Goal: Transaction & Acquisition: Purchase product/service

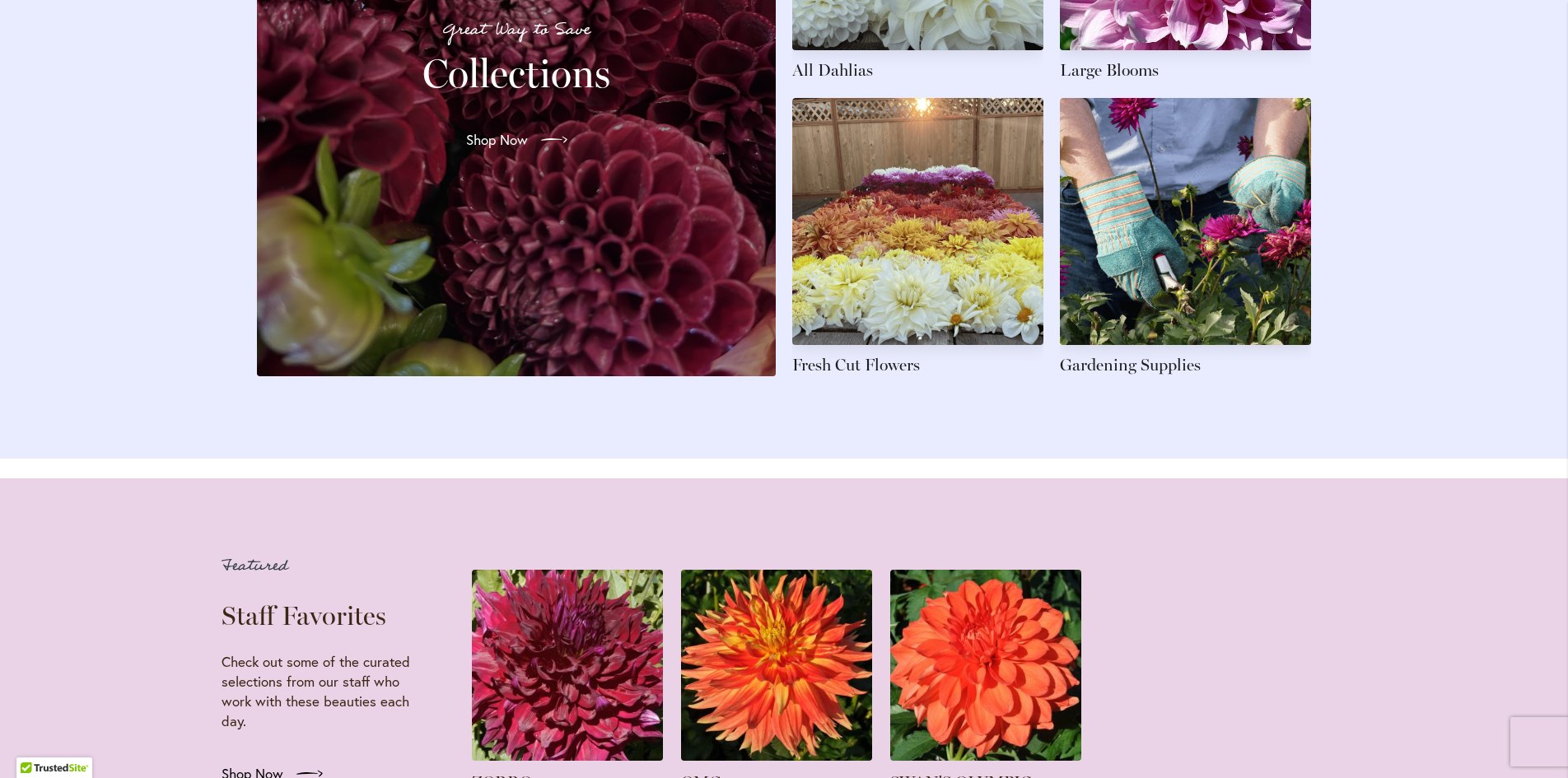
scroll to position [2633, 0]
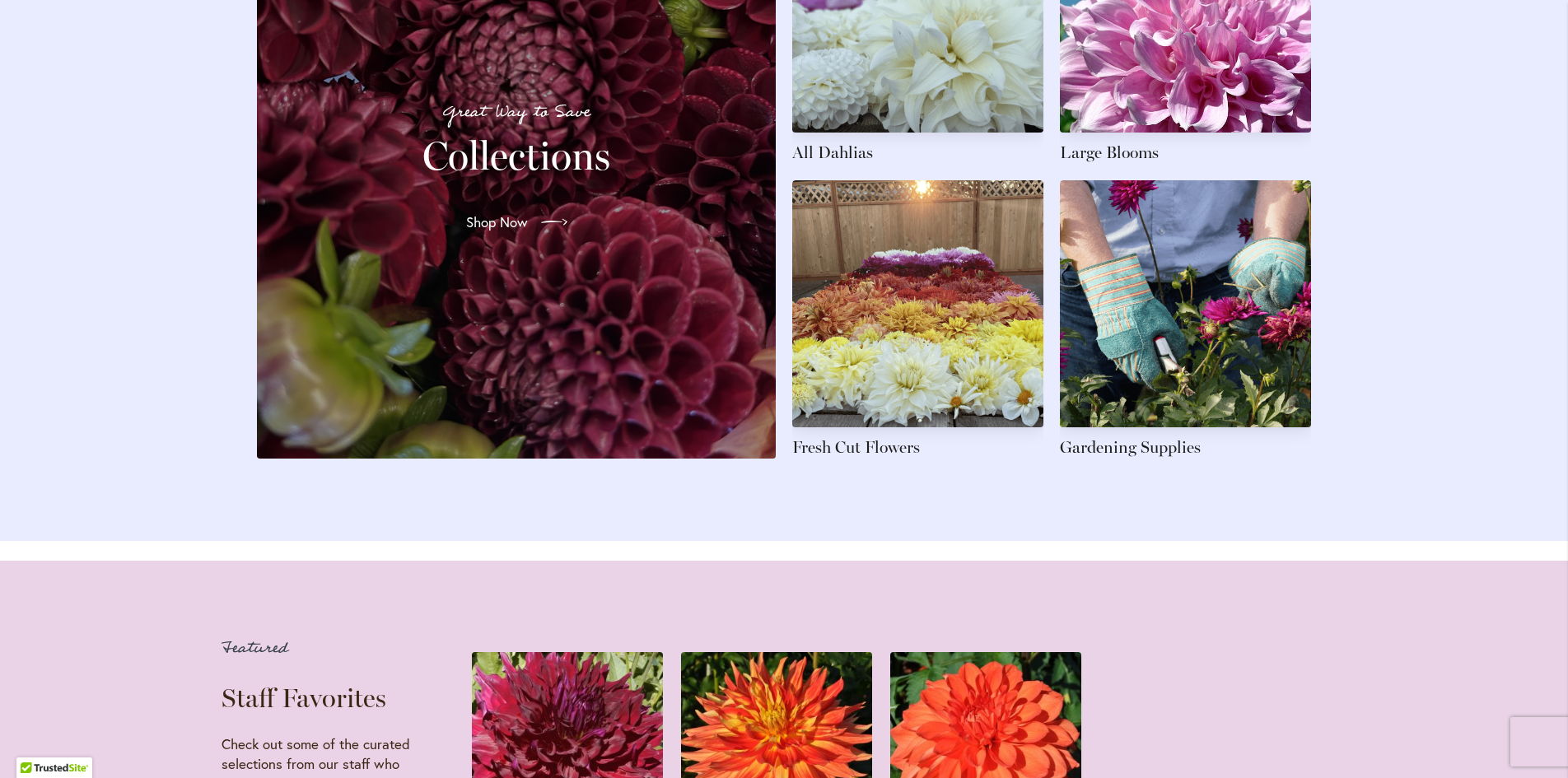
click at [568, 268] on div "Great Way to Save Collections Shop Now" at bounding box center [516, 172] width 479 height 533
click at [516, 232] on span "Shop Now" at bounding box center [495, 222] width 61 height 19
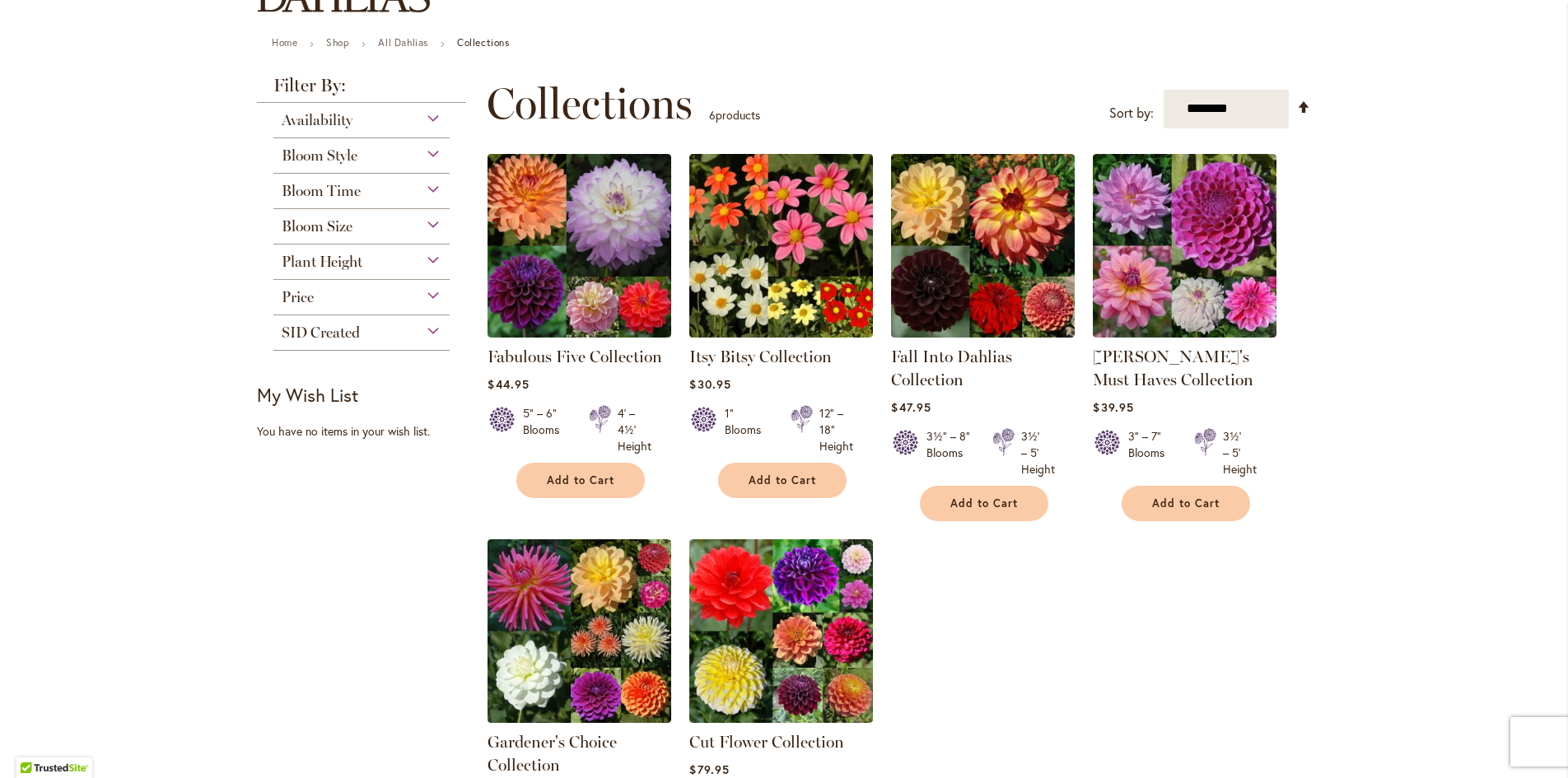
scroll to position [83, 0]
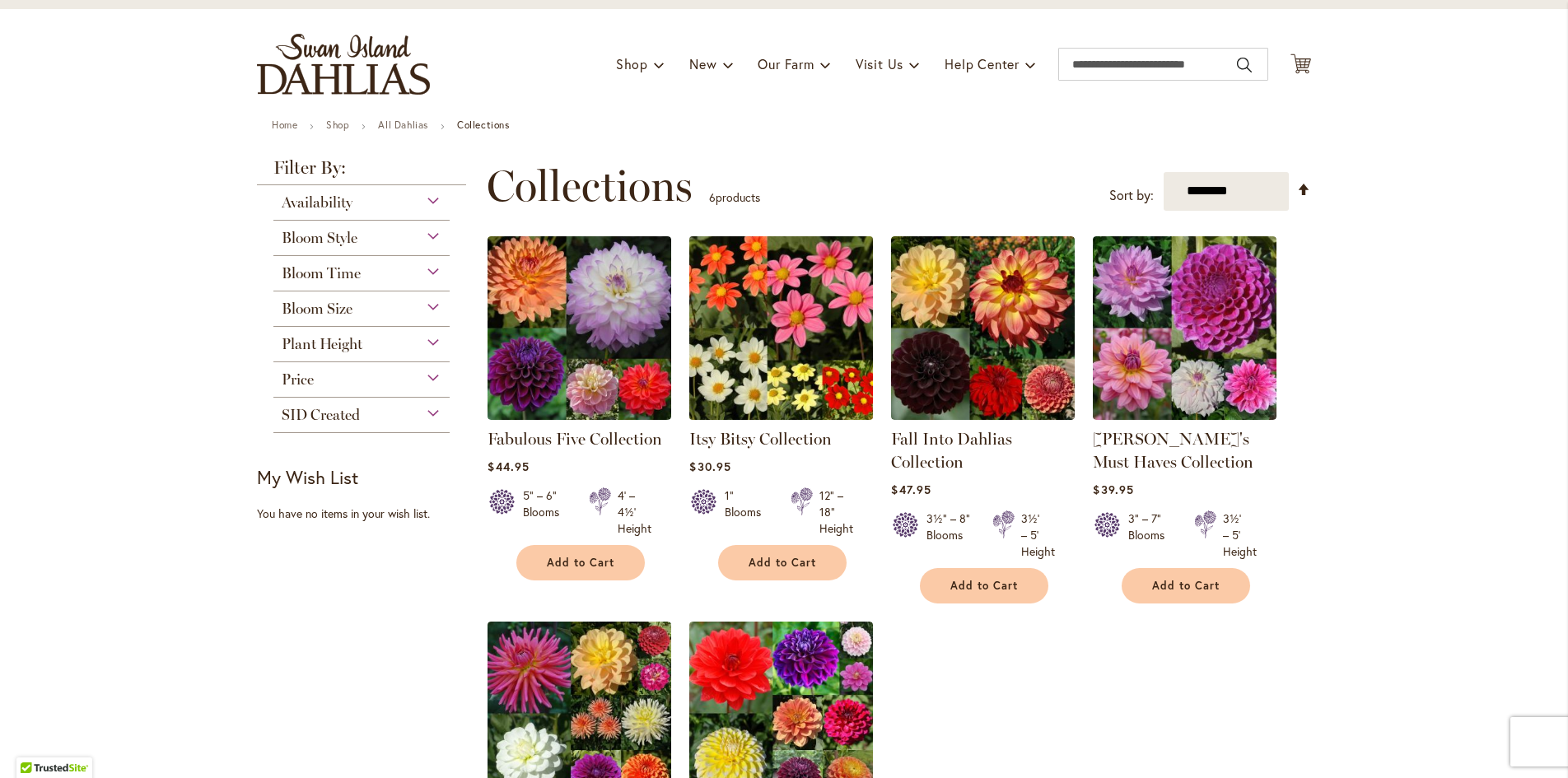
click at [754, 357] on img at bounding box center [780, 327] width 192 height 192
